Goal: Navigation & Orientation: Find specific page/section

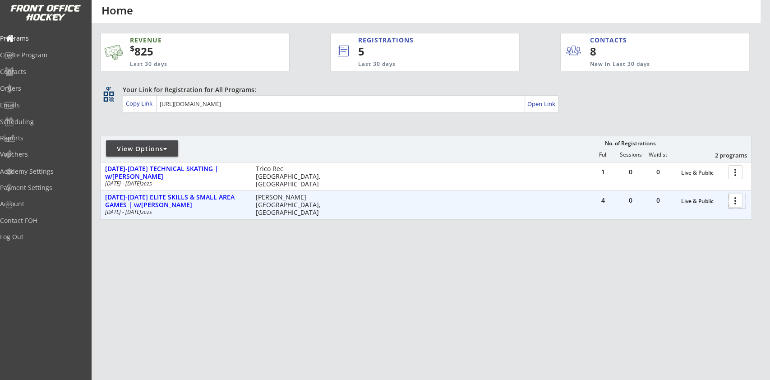
click at [737, 204] on div at bounding box center [737, 200] width 16 height 16
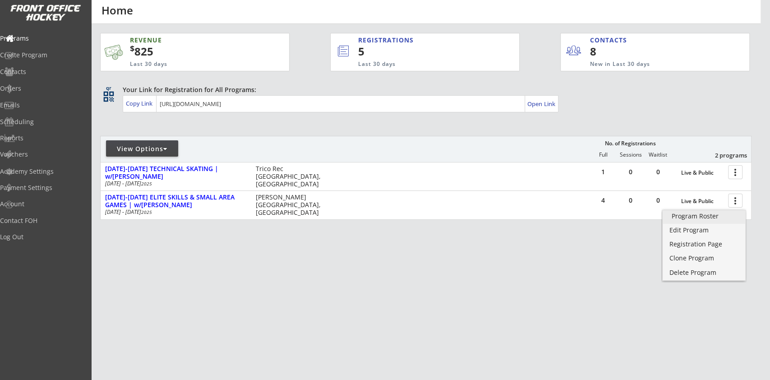
click at [707, 216] on div "Program Roster" at bounding box center [703, 216] width 64 height 6
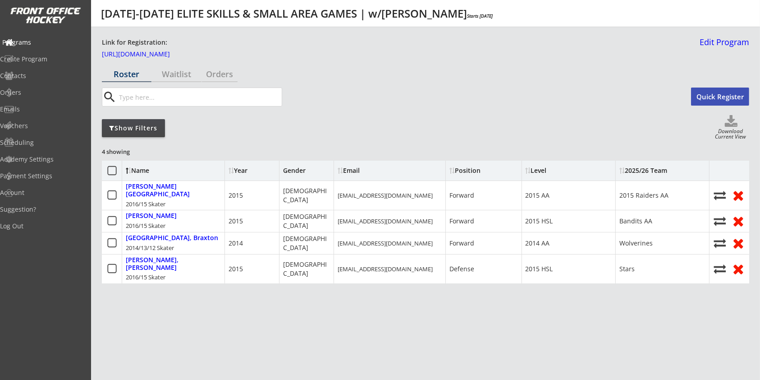
click at [53, 41] on div "Programs" at bounding box center [42, 42] width 81 height 6
